Goal: Use online tool/utility

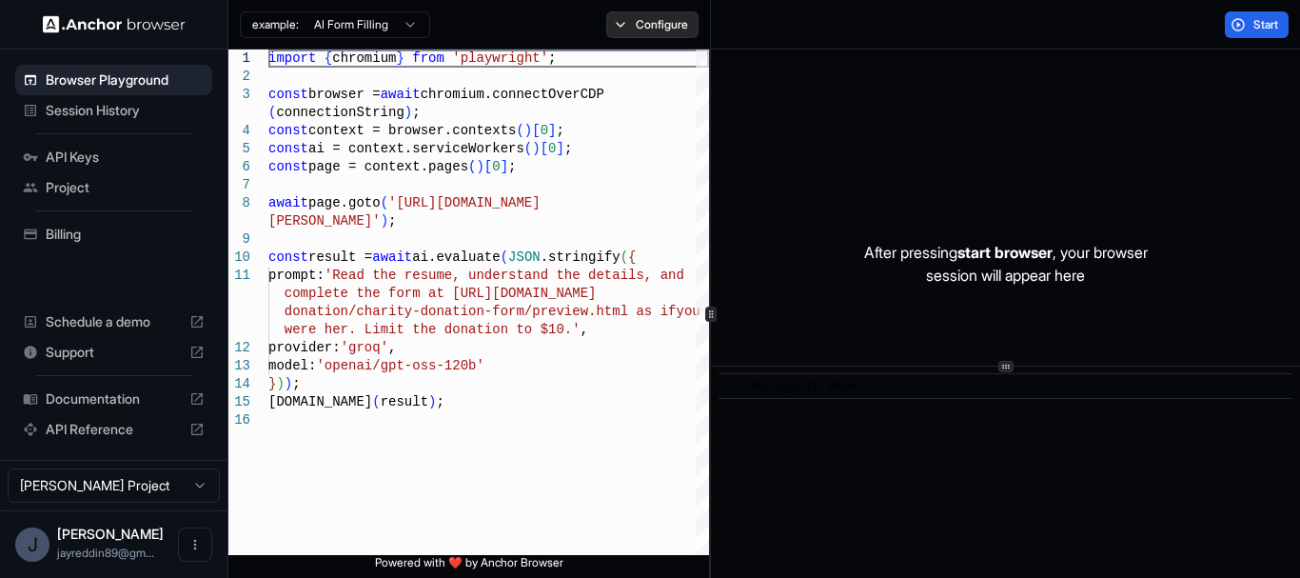
click at [629, 29] on button "Configure" at bounding box center [652, 24] width 92 height 27
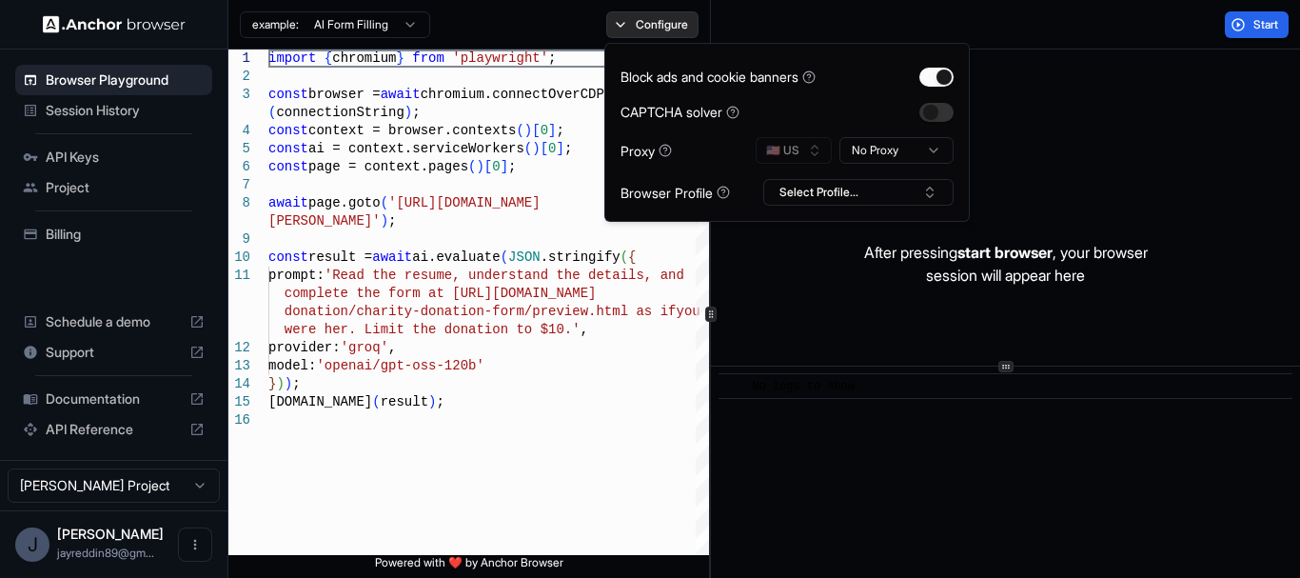
click at [629, 29] on button "Configure" at bounding box center [652, 24] width 92 height 27
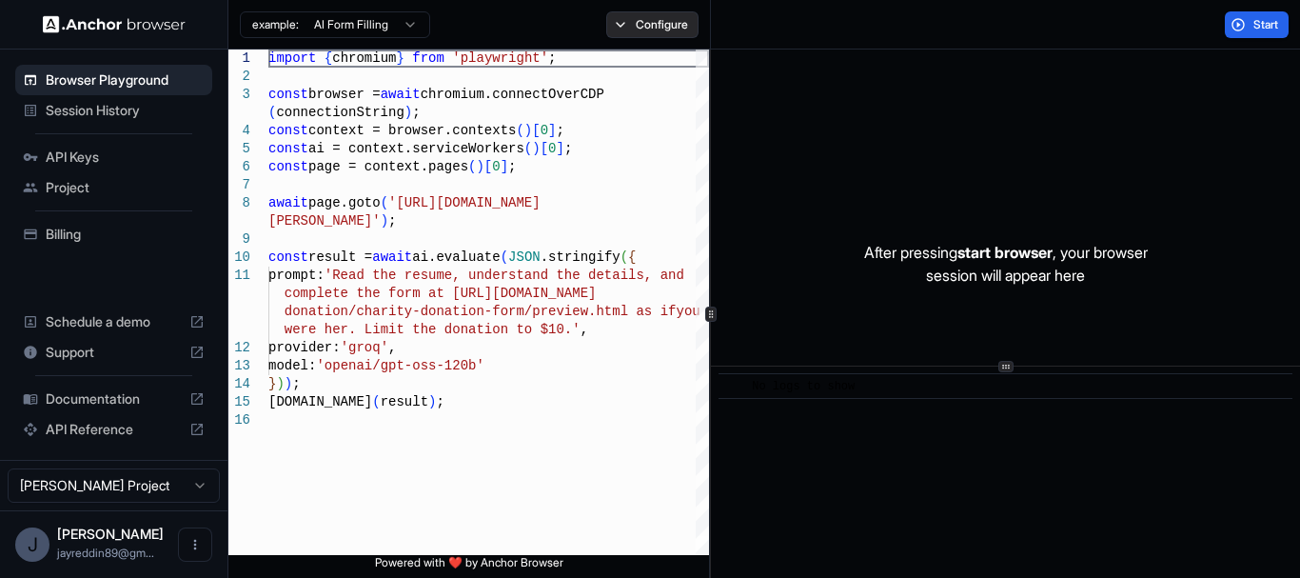
click at [629, 29] on button "Configure" at bounding box center [652, 24] width 92 height 27
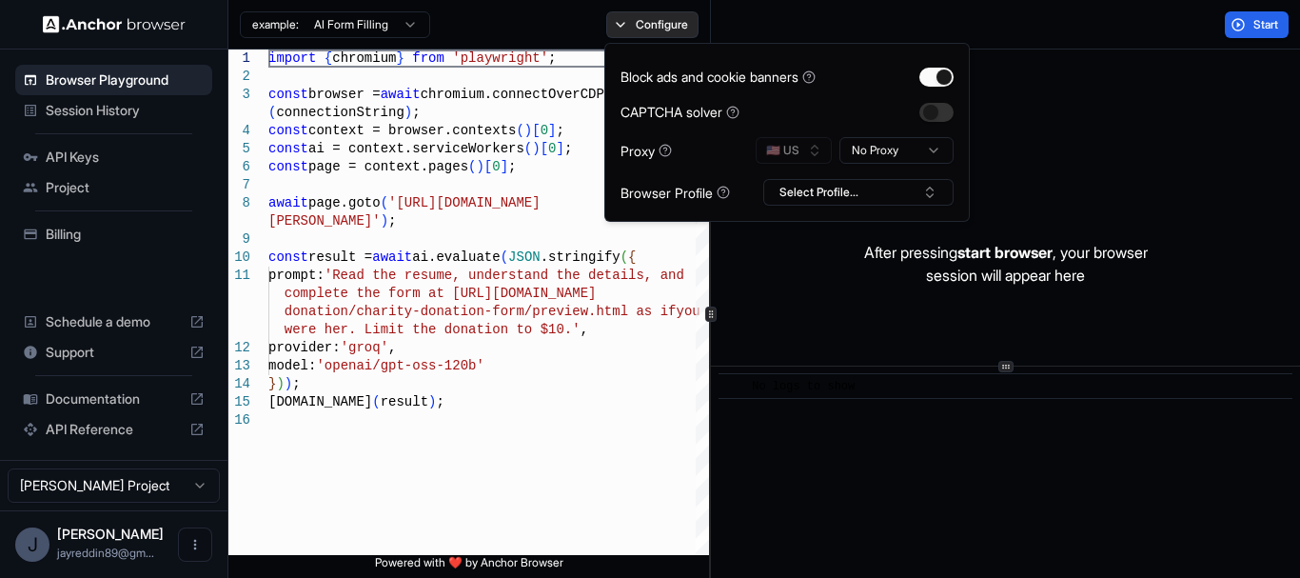
click at [629, 29] on button "Configure" at bounding box center [652, 24] width 92 height 27
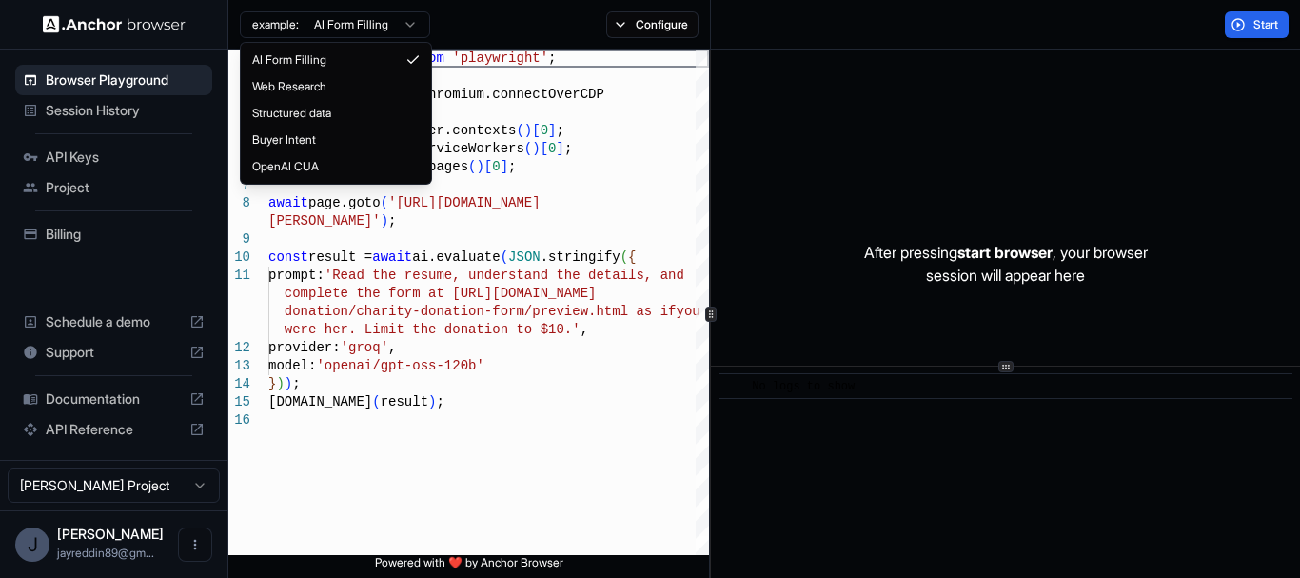
click at [359, 20] on html "Browser Playground Session History API Keys Project Billing Schedule a demo Sup…" at bounding box center [650, 289] width 1300 height 578
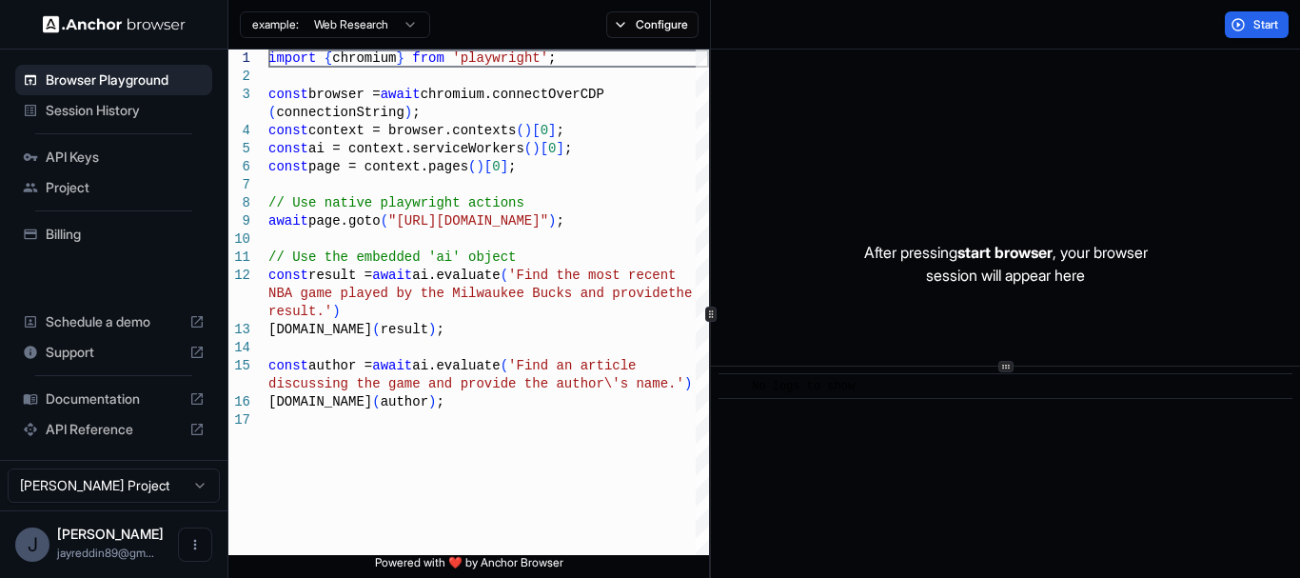
type textarea "**********"
click at [110, 400] on span "Documentation" at bounding box center [114, 398] width 136 height 19
click at [1254, 22] on span "Start" at bounding box center [1267, 24] width 27 height 15
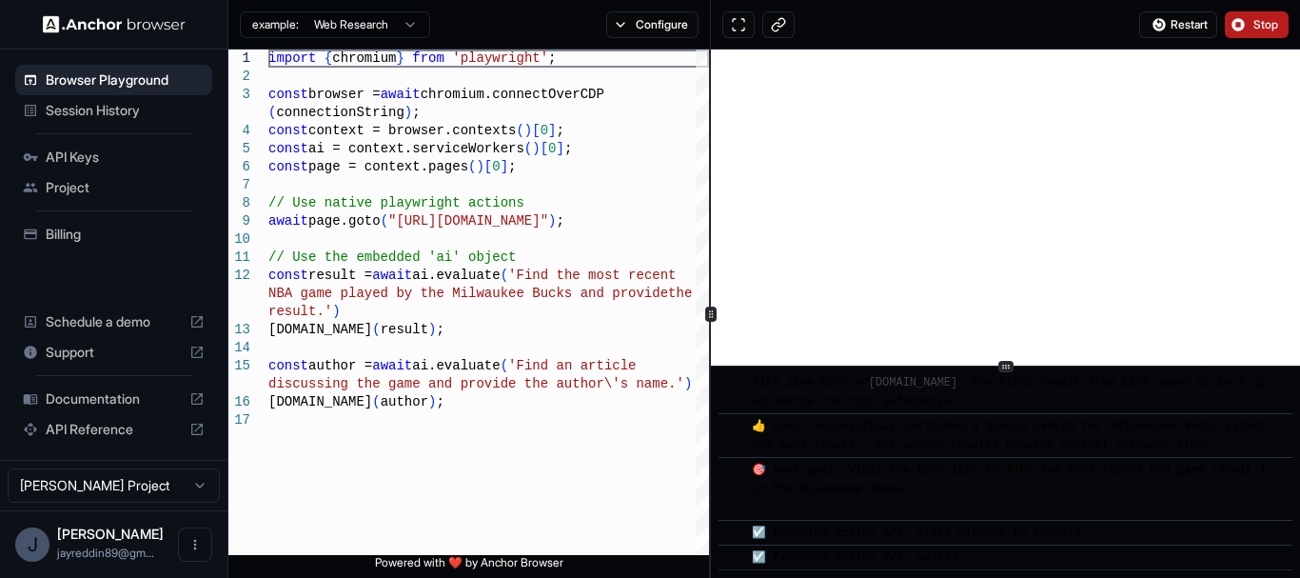
scroll to position [381, 0]
click at [682, 25] on button "Configure" at bounding box center [652, 24] width 92 height 27
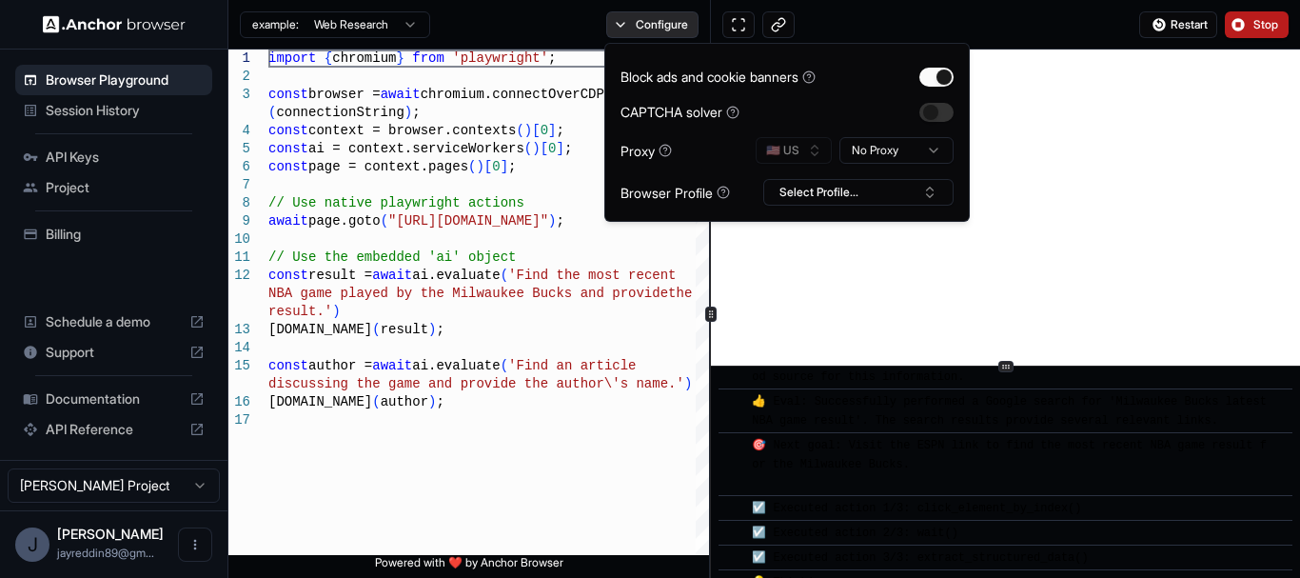
scroll to position [626, 0]
click at [832, 207] on div "Block ads and cookie banners CAPTCHA solver Proxy 🇺🇸 US No Proxy Browser Profil…" at bounding box center [787, 132] width 366 height 179
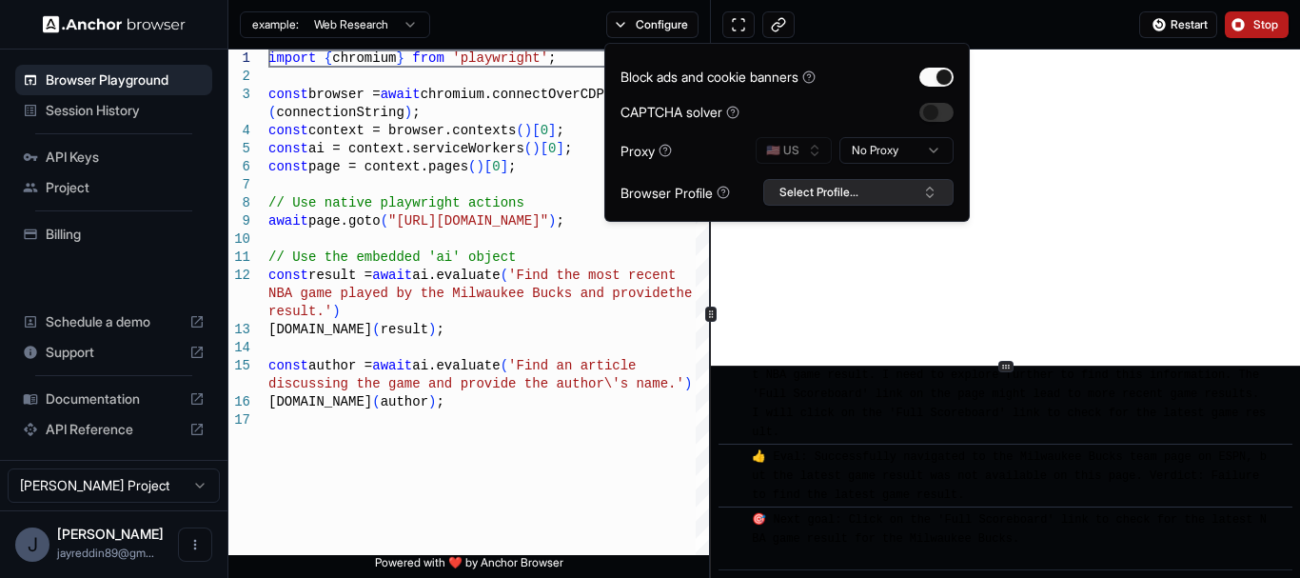
click at [827, 193] on button "Select Profile..." at bounding box center [858, 192] width 190 height 27
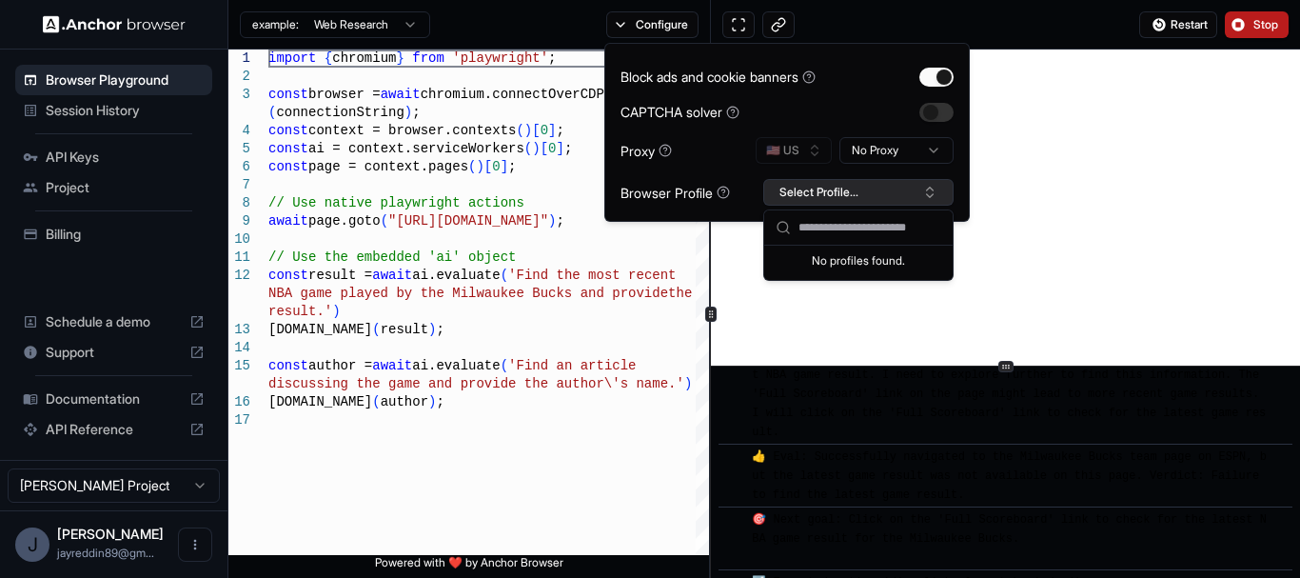
scroll to position [651, 0]
click at [825, 191] on button "Select Profile..." at bounding box center [858, 192] width 190 height 27
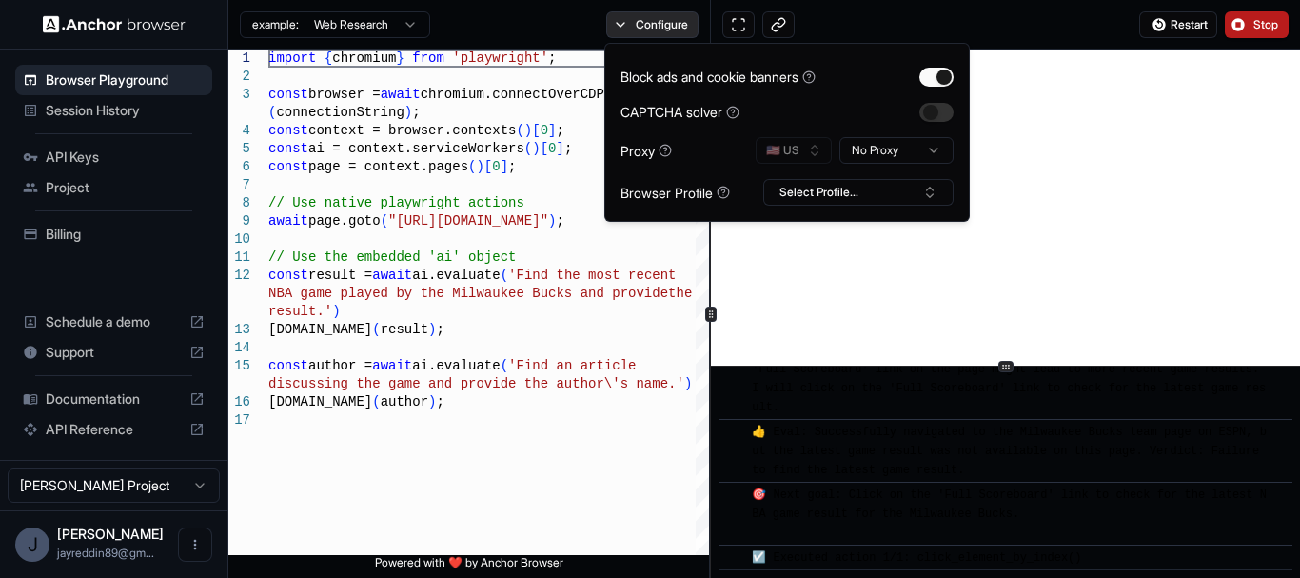
click at [648, 27] on button "Configure" at bounding box center [652, 24] width 92 height 27
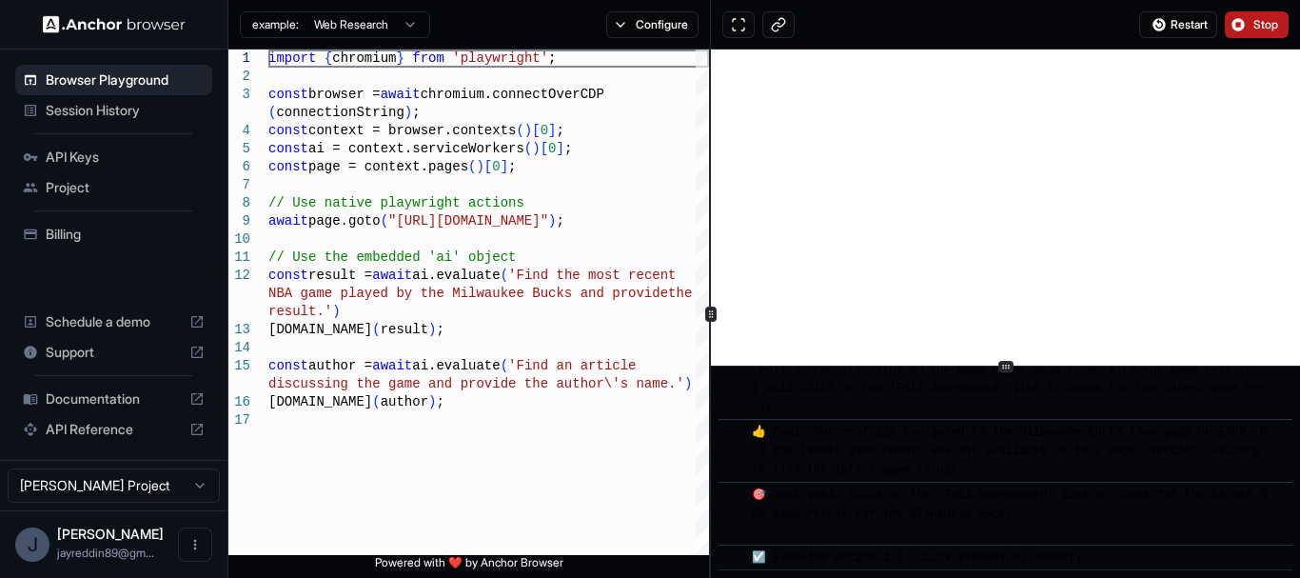
click at [405, 23] on html "Browser Playground Session History API Keys Project Billing Schedule a demo Sup…" at bounding box center [650, 289] width 1300 height 578
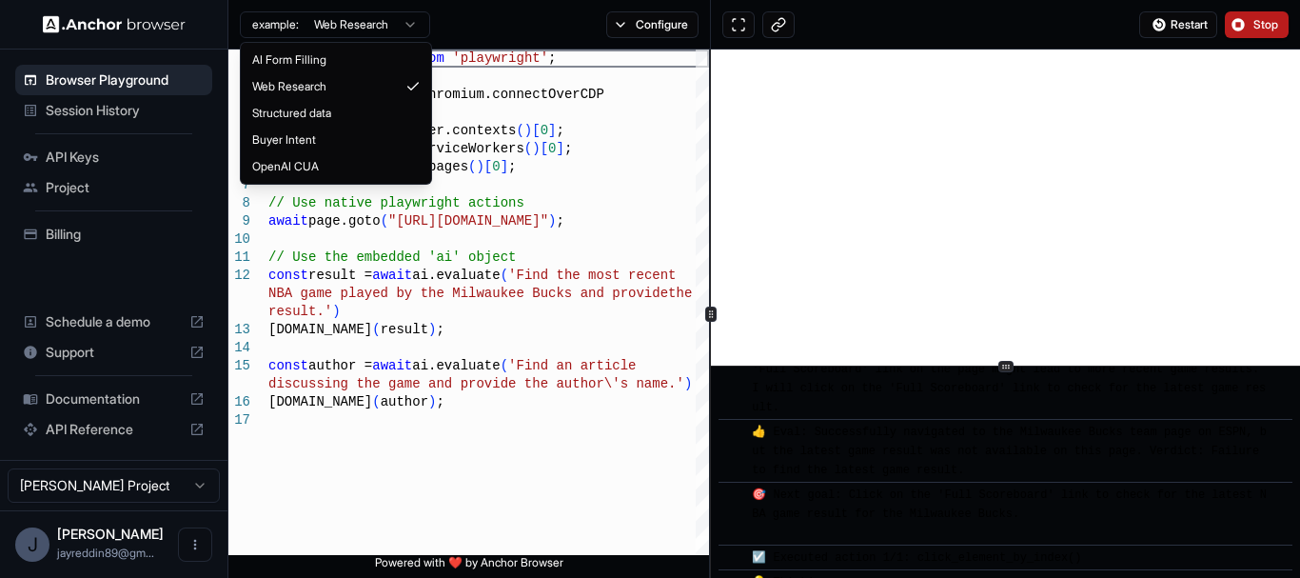
scroll to position [897, 0]
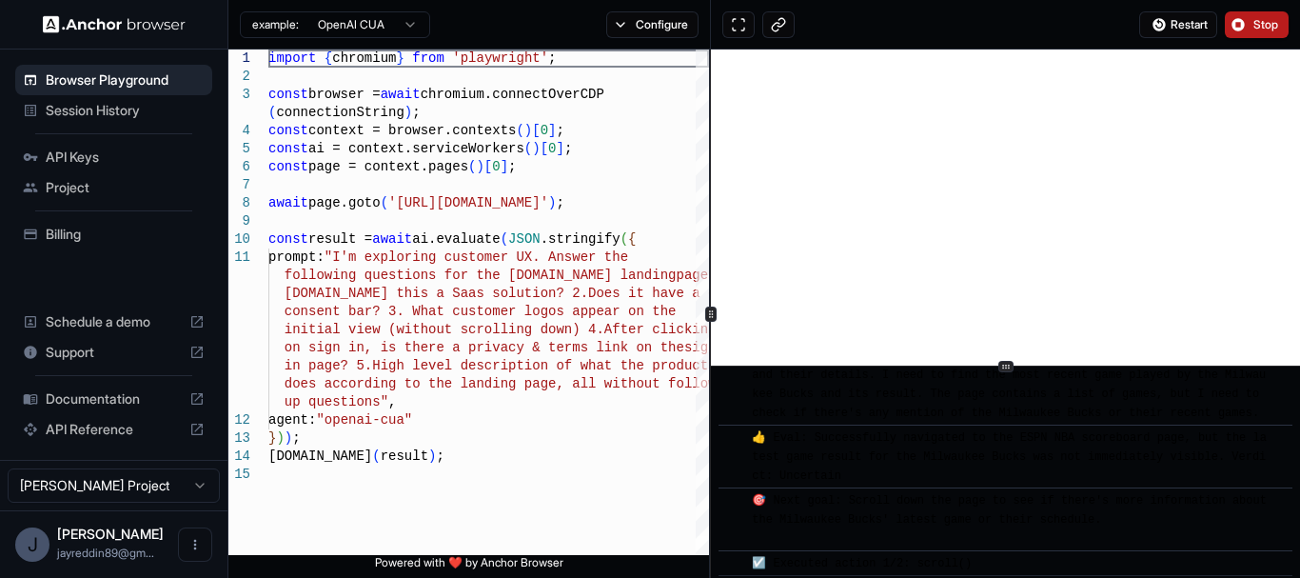
type textarea "**********"
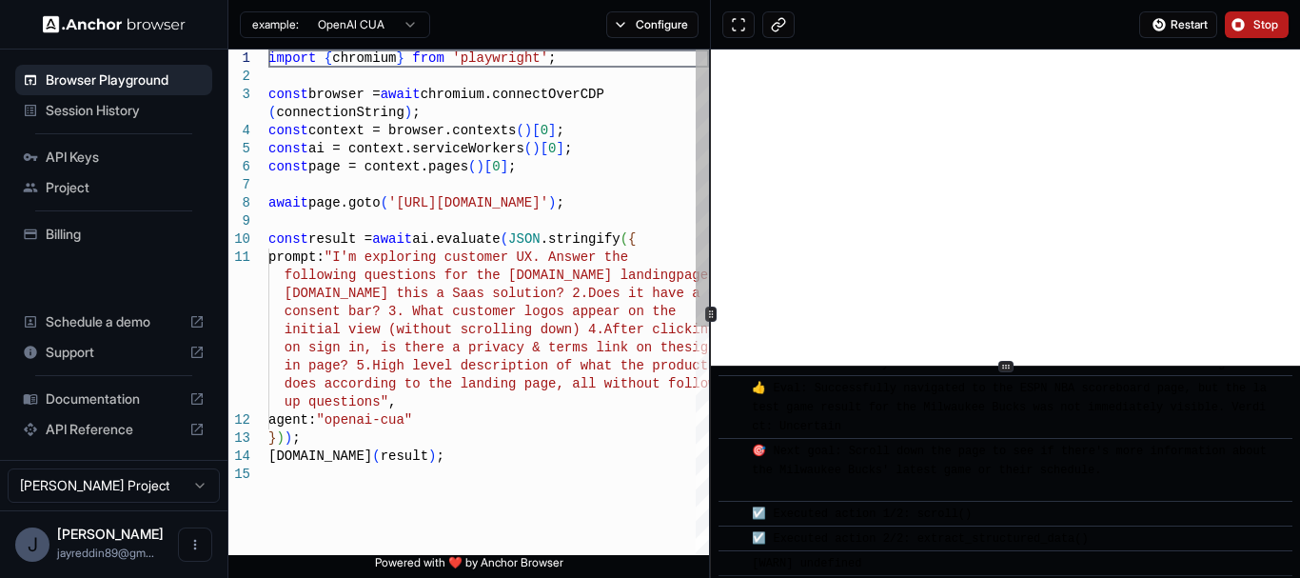
scroll to position [971, 0]
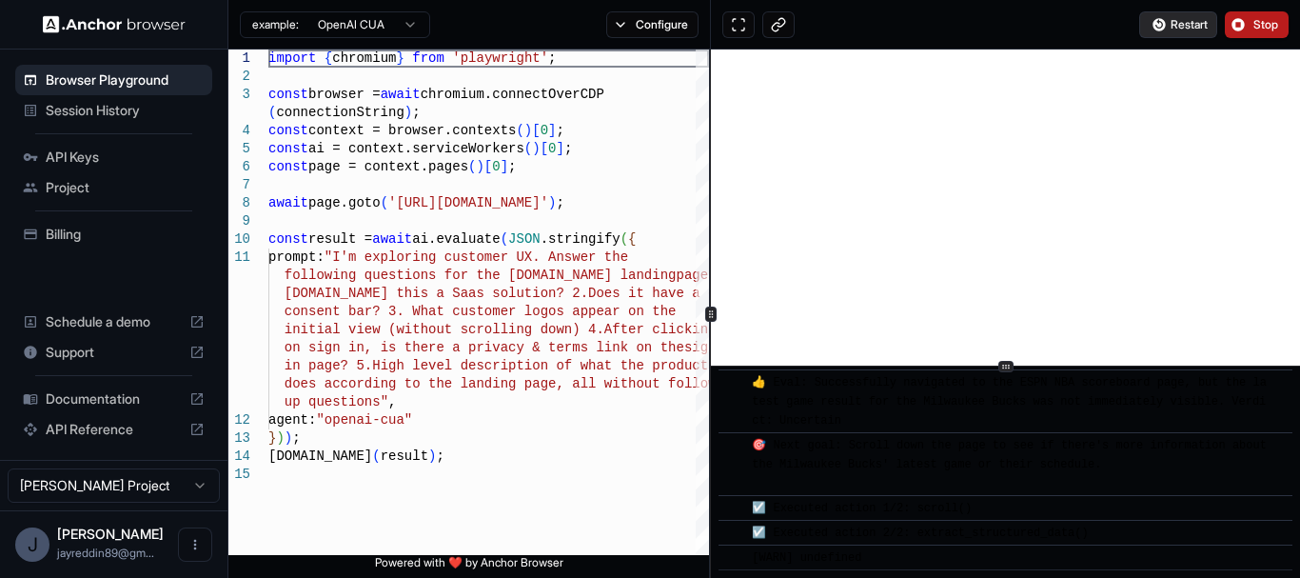
click at [1186, 31] on span "Restart" at bounding box center [1189, 24] width 37 height 15
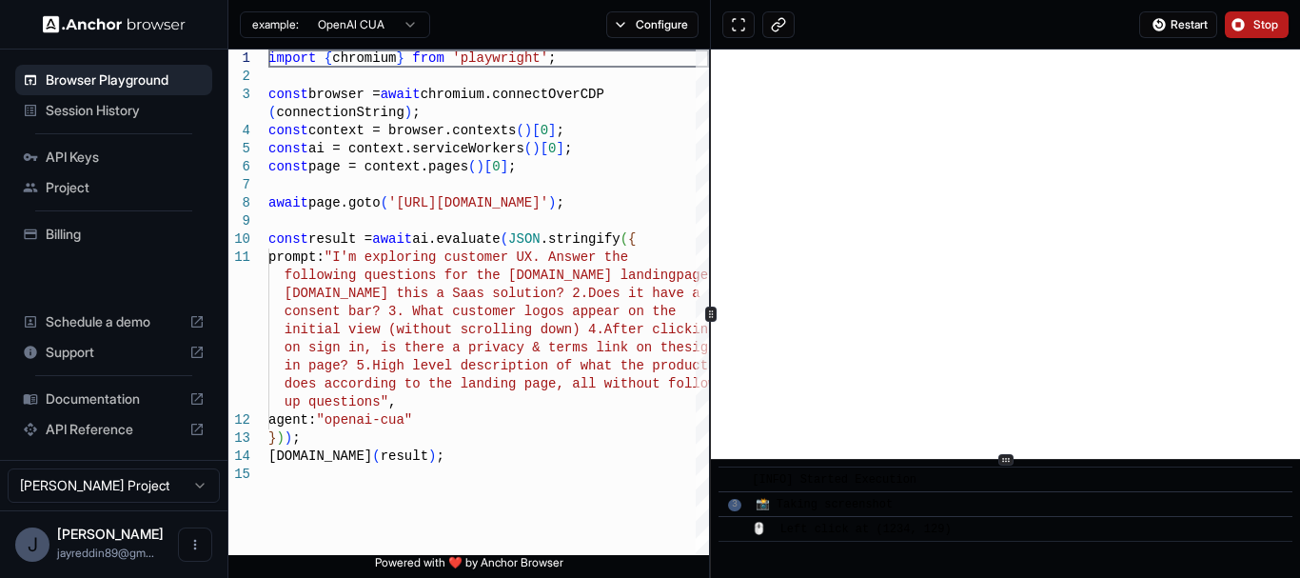
scroll to position [7, 0]
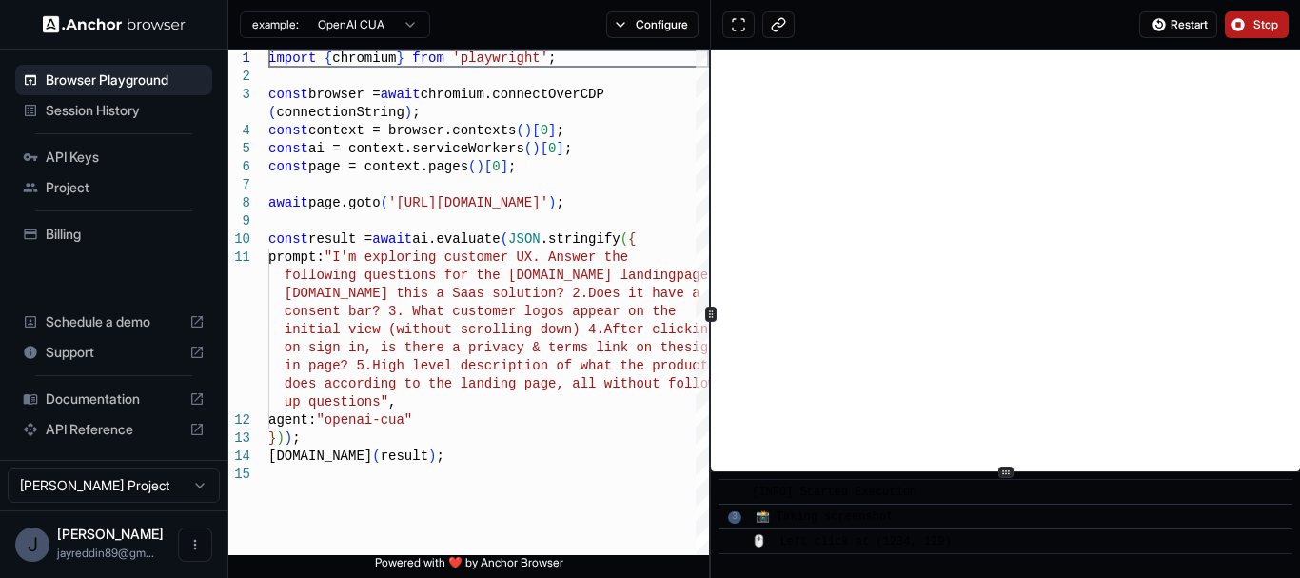
click at [1037, 519] on div "​ [INFO] Started Execution ​ 3 📸 Taking screenshot ​ 🖱️ Left click at (1234, 12…" at bounding box center [1005, 313] width 589 height 528
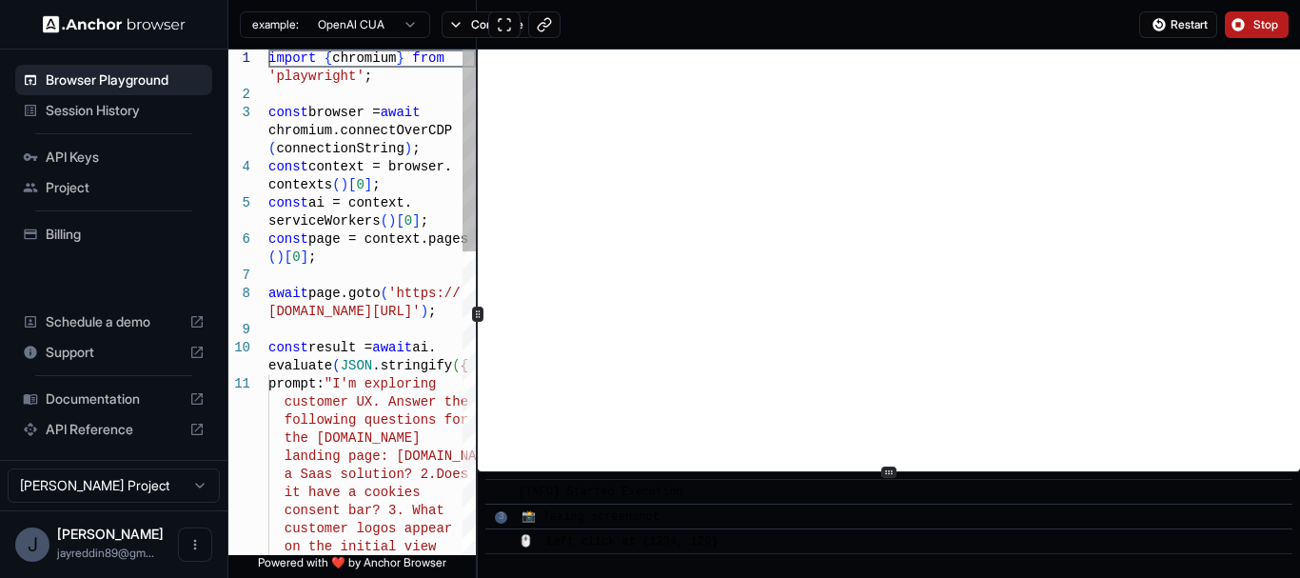
click at [477, 344] on div at bounding box center [477, 313] width 1 height 528
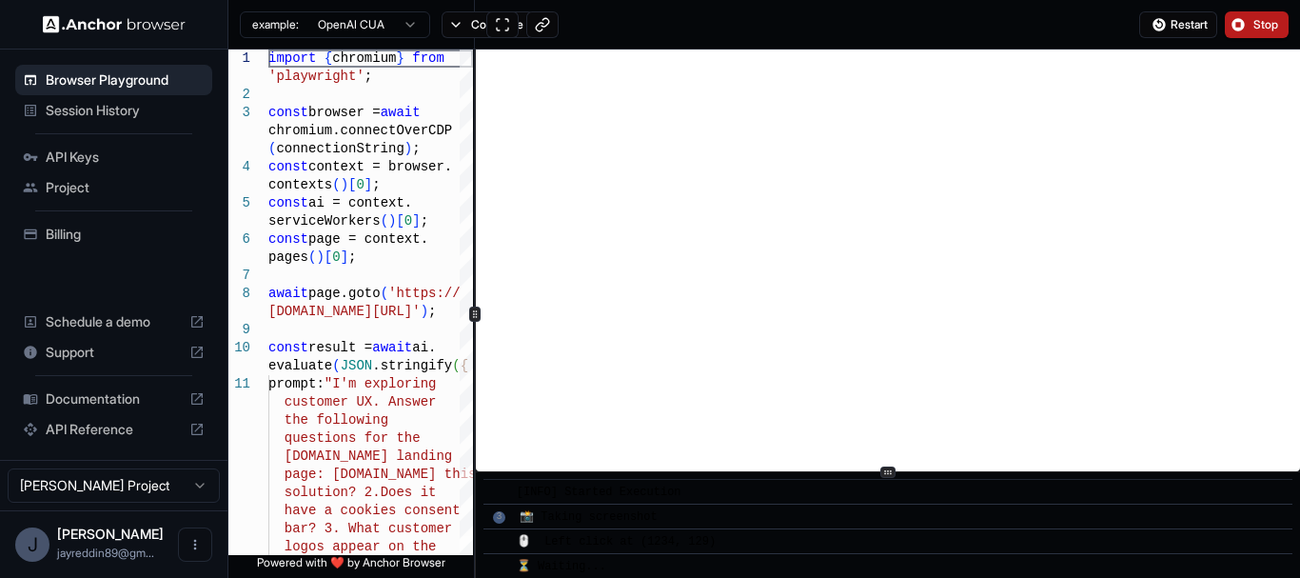
scroll to position [9, 0]
click at [470, 27] on button "Configure" at bounding box center [488, 24] width 92 height 27
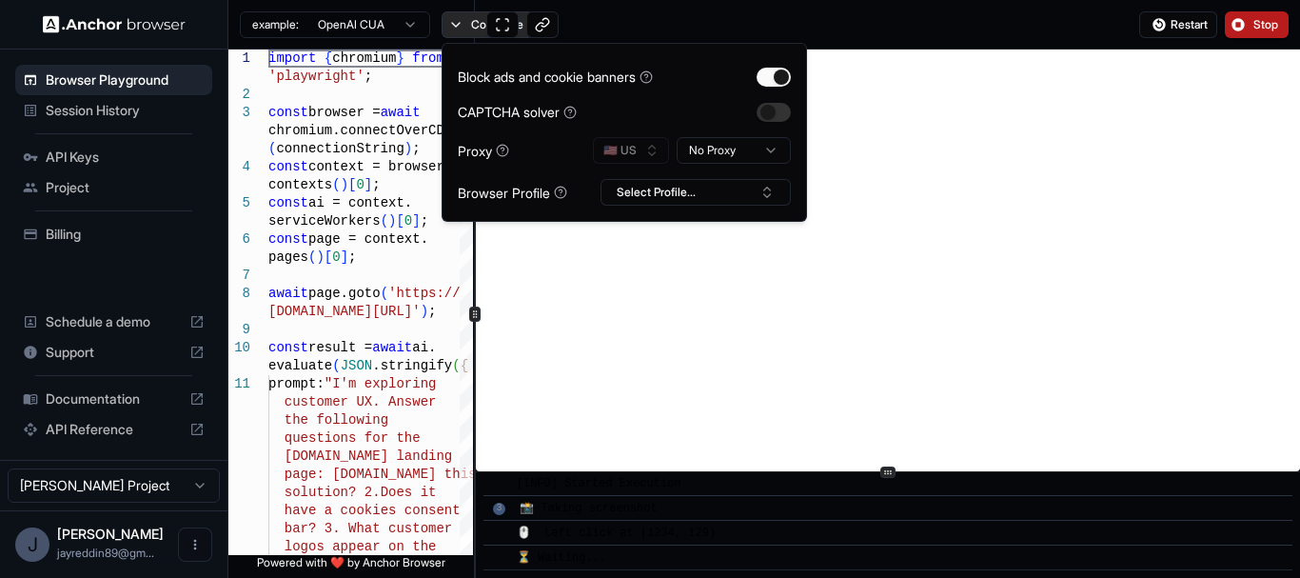
click at [470, 27] on button "Configure" at bounding box center [488, 24] width 92 height 27
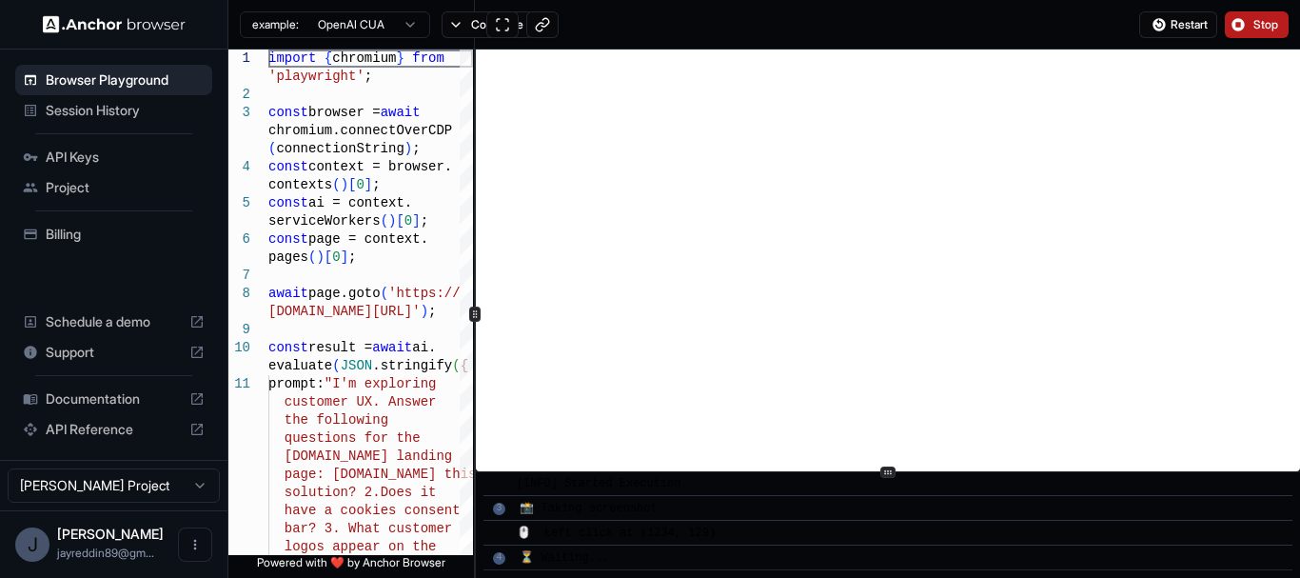
click at [499, 506] on div "3" at bounding box center [499, 509] width 12 height 12
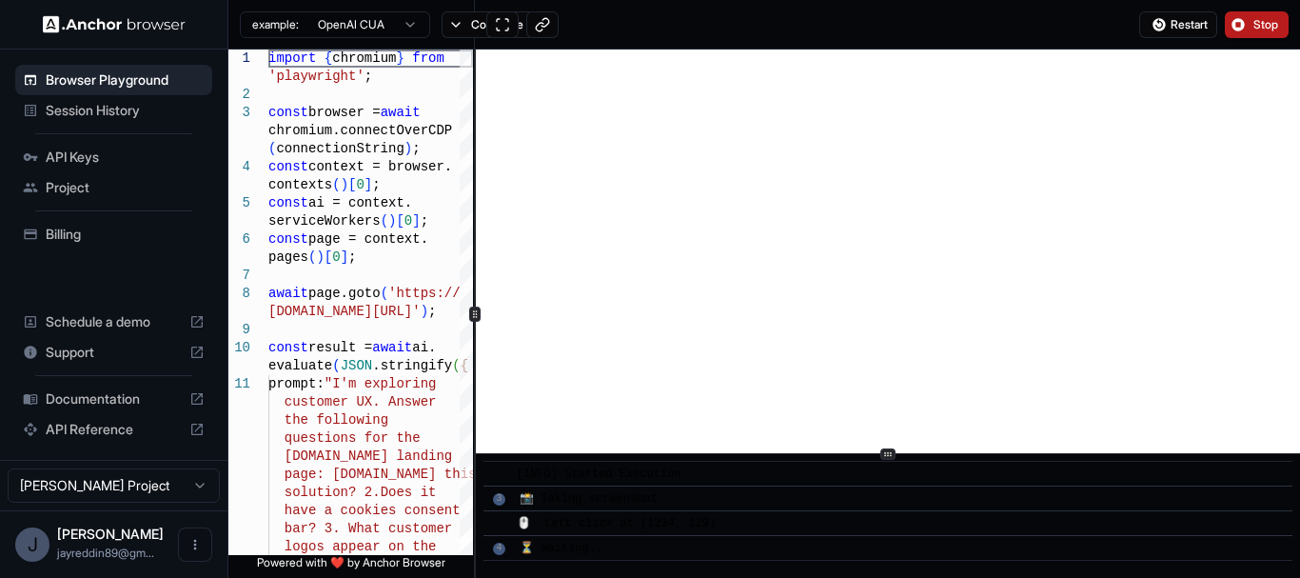
scroll to position [10, 0]
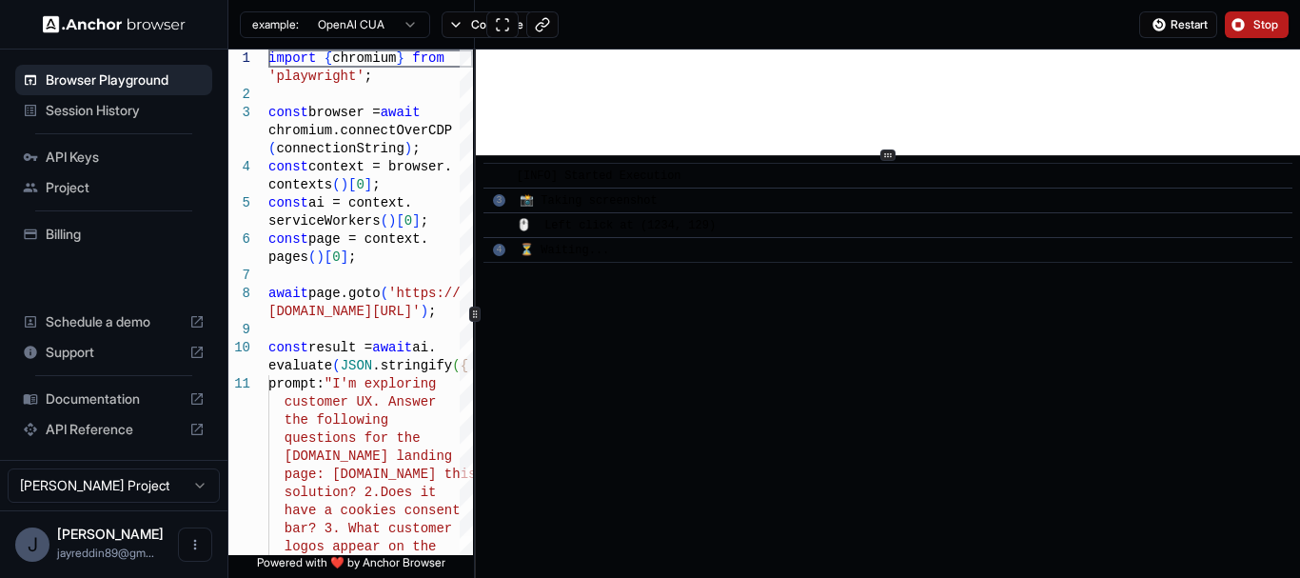
click at [901, 159] on div "​ [INFO] Started Execution ​ 3 📸 Taking screenshot ​ 🖱️ Left click at (1234, 12…" at bounding box center [888, 313] width 824 height 528
click at [514, 251] on div "​ 4 ⏳ Waiting..." at bounding box center [888, 250] width 809 height 26
